Goal: Communication & Community: Participate in discussion

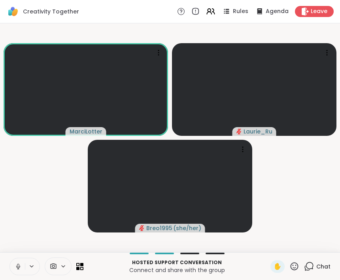
click at [17, 270] on button at bounding box center [17, 266] width 15 height 17
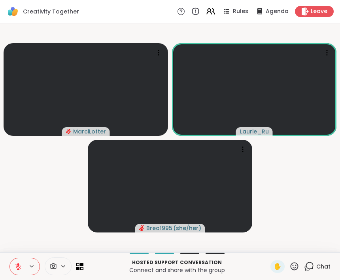
click at [20, 270] on button at bounding box center [17, 266] width 15 height 17
drag, startPoint x: 22, startPoint y: 268, endPoint x: 21, endPoint y: 279, distance: 11.9
click at [22, 268] on button at bounding box center [17, 266] width 15 height 17
click at [17, 267] on icon at bounding box center [18, 266] width 7 height 7
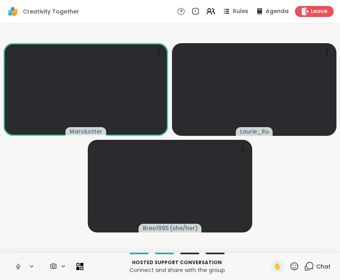
click at [311, 266] on icon at bounding box center [309, 266] width 10 height 10
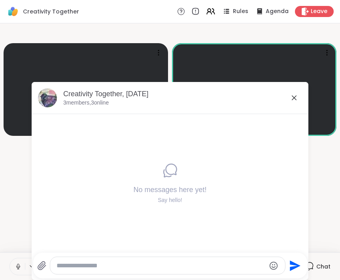
click at [120, 266] on html "Creativity Together Rules Agenda Leave MarciLotter Laurie_Ru Breo1995 ( she/her…" at bounding box center [170, 140] width 340 height 280
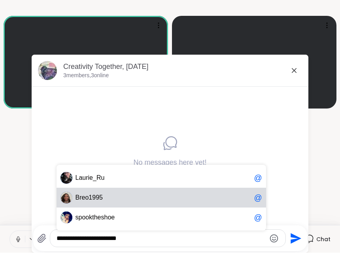
click at [94, 221] on span "9" at bounding box center [94, 225] width 4 height 8
type textarea "**********"
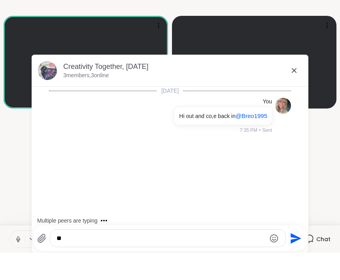
type textarea "***"
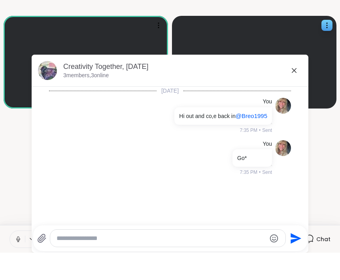
click at [296, 95] on icon at bounding box center [294, 97] width 5 height 5
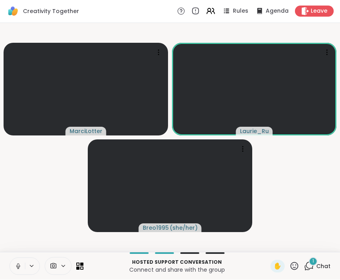
click at [21, 265] on icon at bounding box center [18, 266] width 7 height 7
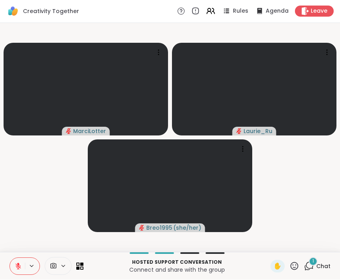
click at [19, 266] on icon at bounding box center [18, 267] width 6 height 6
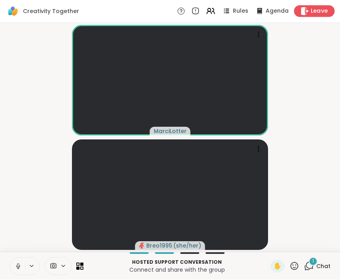
click at [315, 14] on span "Leave" at bounding box center [319, 12] width 17 height 8
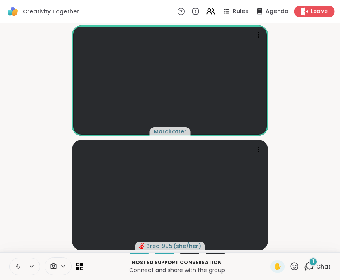
click at [314, 15] on span "Leave" at bounding box center [319, 12] width 17 height 8
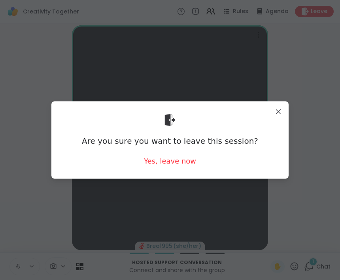
drag, startPoint x: 152, startPoint y: 156, endPoint x: 152, endPoint y: 167, distance: 10.7
click at [152, 156] on div "Yes, leave now" at bounding box center [170, 161] width 52 height 10
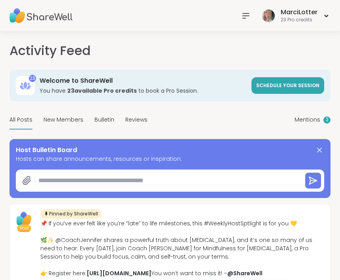
type textarea "*"
click at [247, 17] on icon at bounding box center [246, 16] width 10 height 10
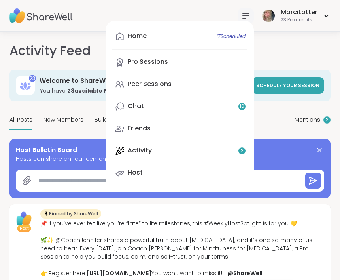
click at [201, 84] on link "Peer Sessions" at bounding box center [180, 84] width 136 height 19
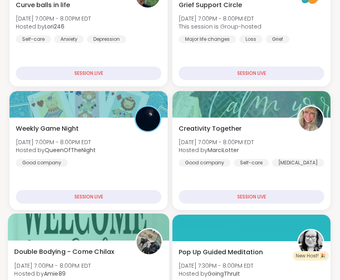
scroll to position [218, 0]
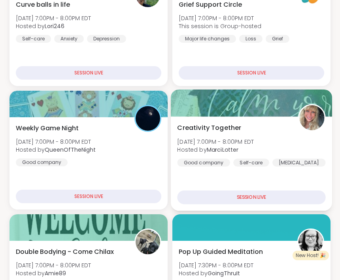
click at [287, 146] on div "Creativity Together [DATE] 7:00PM - 8:00PM EDT Hosted by MarciLotter Good compa…" at bounding box center [251, 145] width 148 height 44
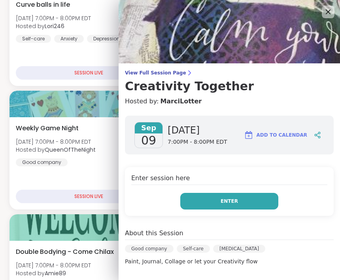
click at [240, 204] on button "Enter" at bounding box center [230, 201] width 98 height 17
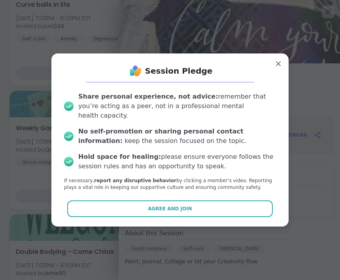
click at [240, 204] on button "Agree and Join" at bounding box center [170, 208] width 206 height 17
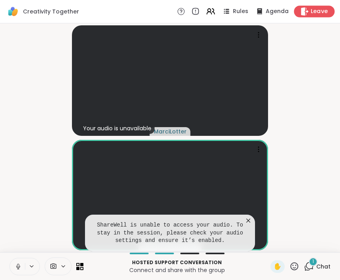
click at [326, 13] on span "Leave" at bounding box center [319, 12] width 17 height 8
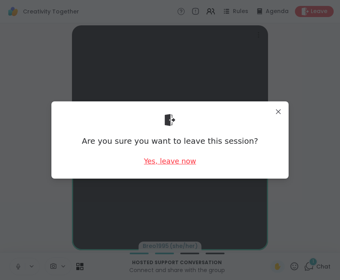
click at [169, 163] on div "Yes, leave now" at bounding box center [170, 161] width 52 height 10
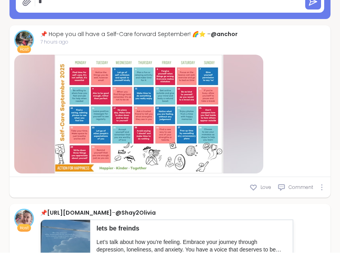
type textarea "*"
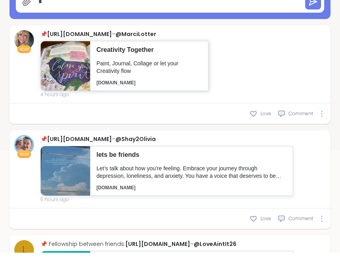
click at [67, 90] on img at bounding box center [65, 93] width 49 height 49
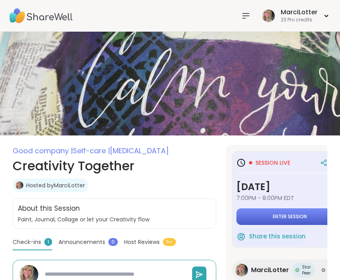
click at [254, 213] on button "Enter session" at bounding box center [290, 216] width 107 height 17
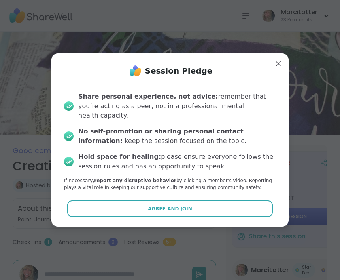
click at [238, 206] on button "Agree and Join" at bounding box center [170, 208] width 206 height 17
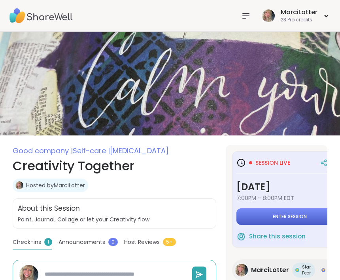
type textarea "*"
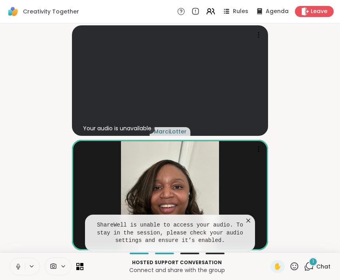
click at [314, 268] on icon at bounding box center [309, 266] width 10 height 10
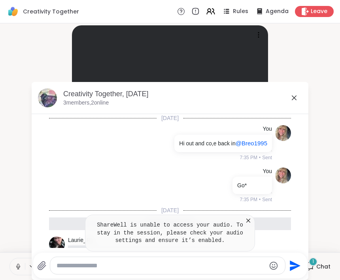
scroll to position [42, 0]
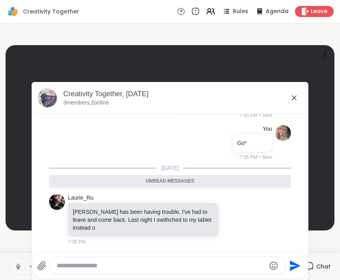
click at [197, 13] on icon at bounding box center [195, 11] width 9 height 9
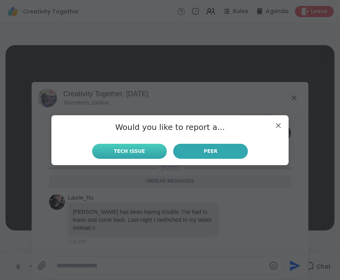
click at [129, 152] on span "Tech Issue" at bounding box center [129, 151] width 31 height 7
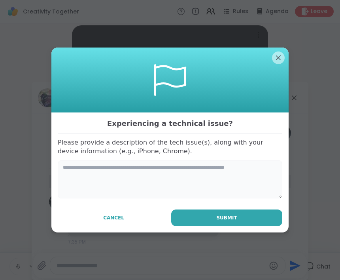
drag, startPoint x: 124, startPoint y: 176, endPoint x: 133, endPoint y: 176, distance: 9.5
click at [124, 176] on textarea at bounding box center [170, 179] width 225 height 38
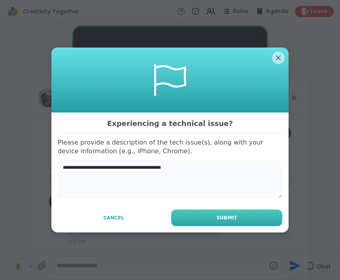
type textarea "**********"
click at [235, 218] on span "Submit" at bounding box center [227, 217] width 21 height 7
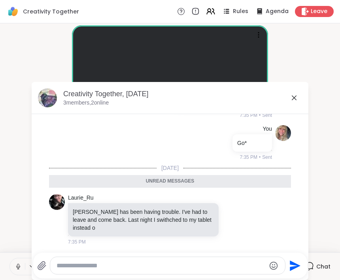
click at [293, 97] on icon at bounding box center [295, 98] width 10 height 10
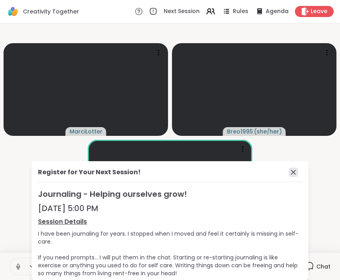
click at [293, 171] on icon at bounding box center [293, 172] width 5 height 5
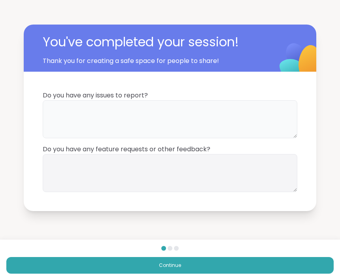
click at [148, 124] on textarea at bounding box center [170, 119] width 255 height 38
type textarea "**********"
click at [125, 189] on textarea at bounding box center [170, 173] width 255 height 38
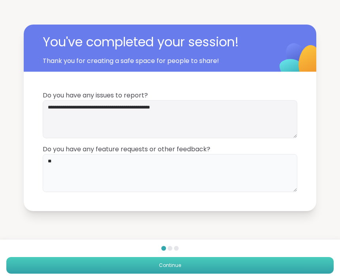
type textarea "**"
click at [281, 264] on button "Continue" at bounding box center [170, 265] width 328 height 17
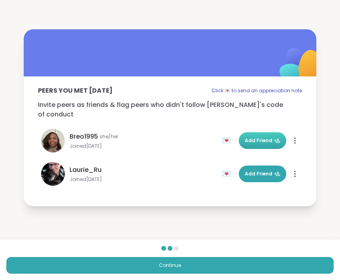
click at [252, 142] on button "Add Friend" at bounding box center [263, 140] width 48 height 17
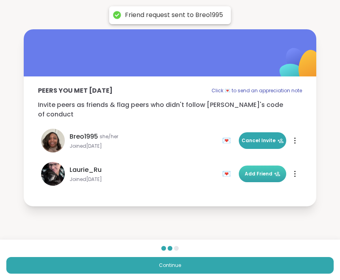
click at [260, 171] on span "Add Friend" at bounding box center [263, 173] width 36 height 7
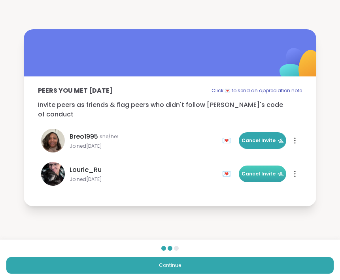
click at [229, 138] on div "💌" at bounding box center [228, 140] width 12 height 13
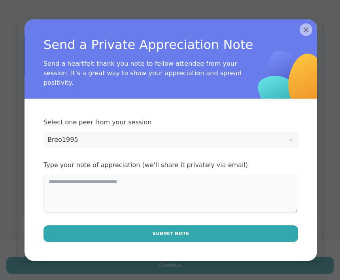
click at [61, 196] on textarea at bounding box center [171, 194] width 255 height 38
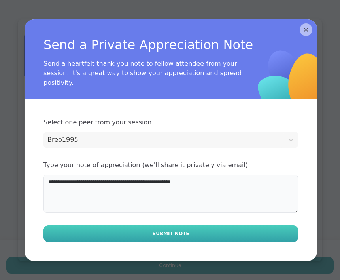
type textarea "**********"
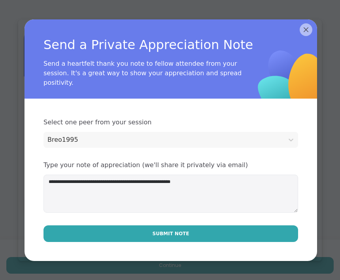
click at [110, 231] on button "Submit Note" at bounding box center [171, 233] width 255 height 17
